Goal: Navigation & Orientation: Find specific page/section

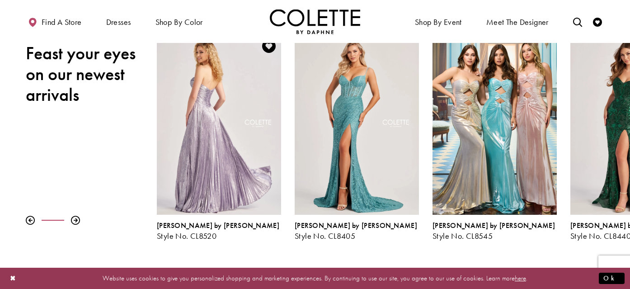
scroll to position [125, 0]
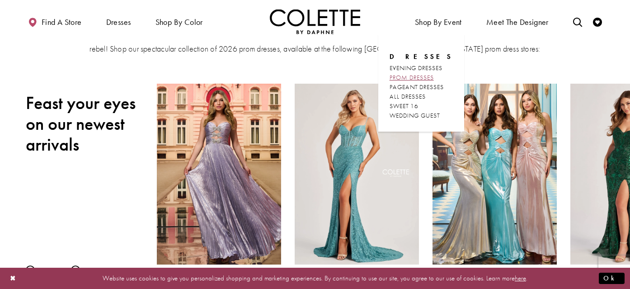
click at [424, 77] on span "PROM DRESSES" at bounding box center [411, 77] width 44 height 8
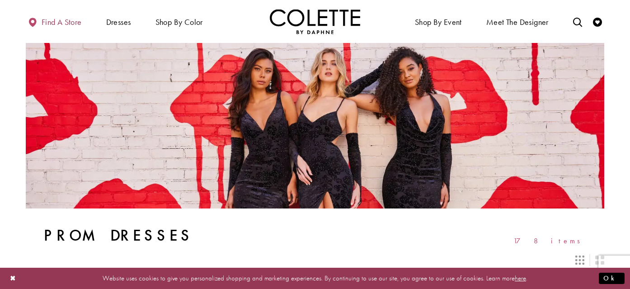
click at [66, 23] on span "Find a store" at bounding box center [62, 22] width 40 height 9
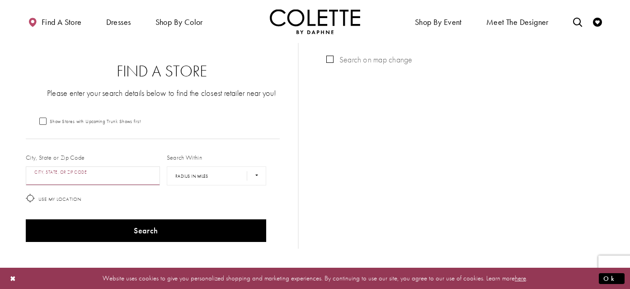
click at [61, 175] on input "City, State, or ZIP Code" at bounding box center [93, 175] width 134 height 19
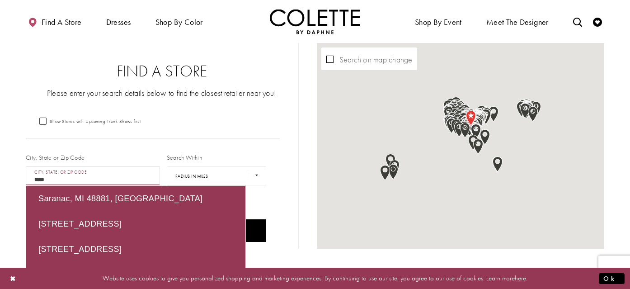
click at [26, 219] on button "Search" at bounding box center [146, 230] width 240 height 23
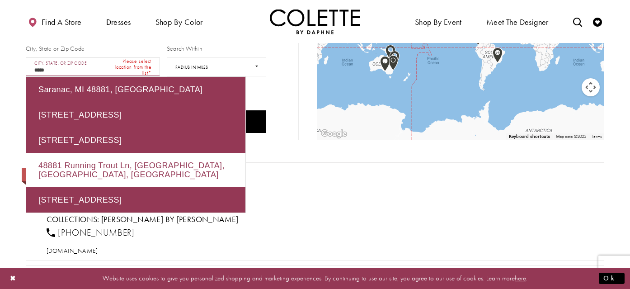
scroll to position [99, 0]
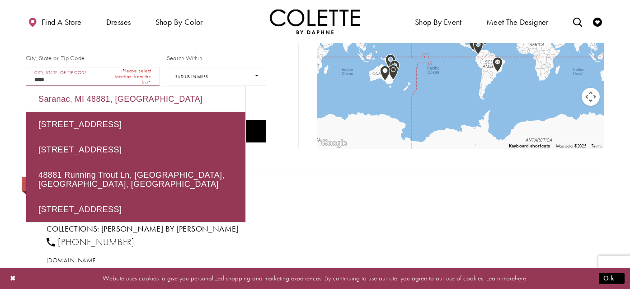
click at [56, 100] on div "Saranac, MI 48881, USA" at bounding box center [135, 98] width 219 height 25
type input "**********"
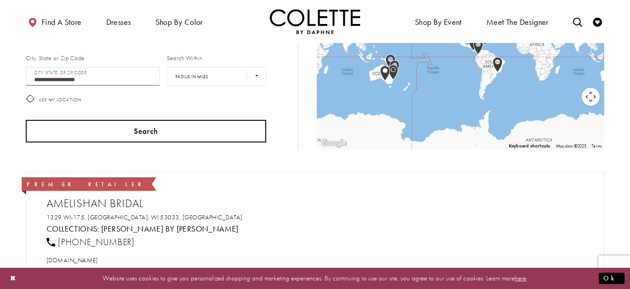
click at [96, 126] on button "Search" at bounding box center [146, 131] width 240 height 23
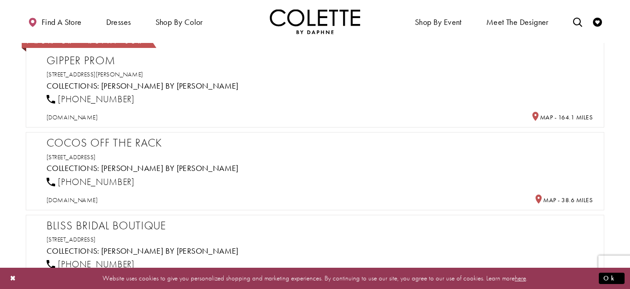
scroll to position [382, 0]
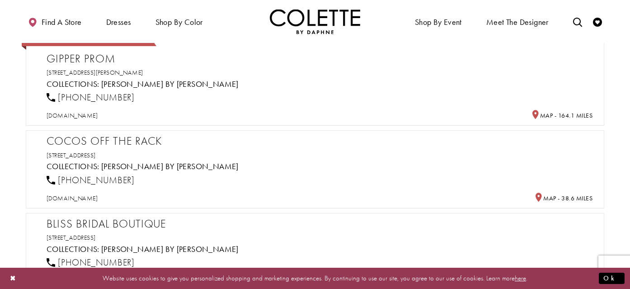
click at [93, 142] on h2 "Cocos Off the Rack" at bounding box center [320, 141] width 546 height 14
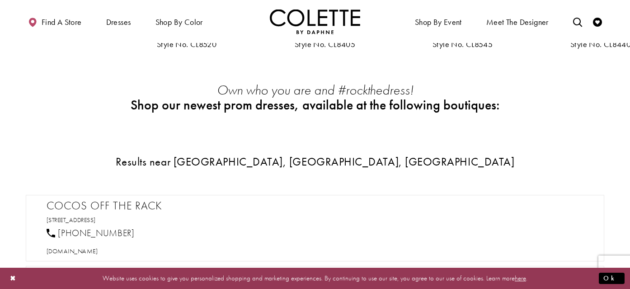
scroll to position [322, 0]
